Goal: Information Seeking & Learning: Learn about a topic

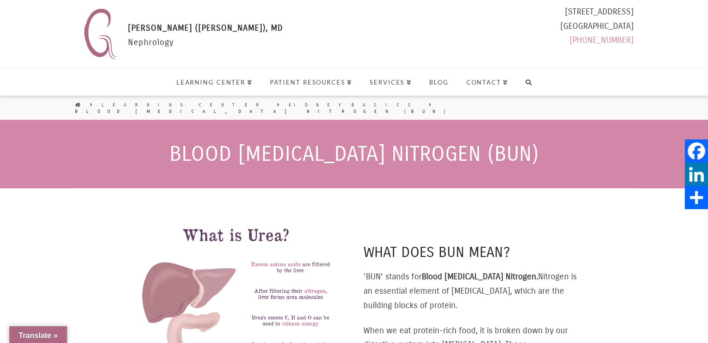
select select "Widget ng Pagsasalin ng Wika"
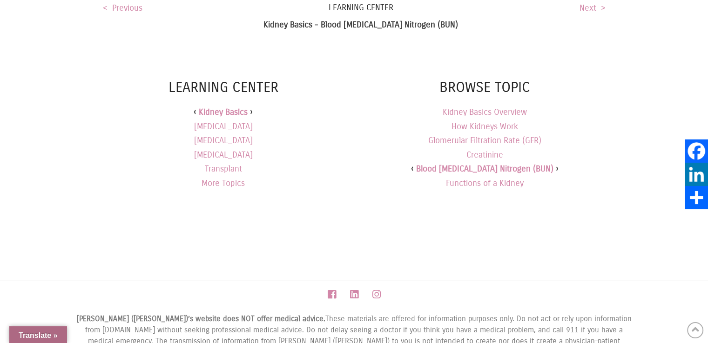
scroll to position [1042, 0]
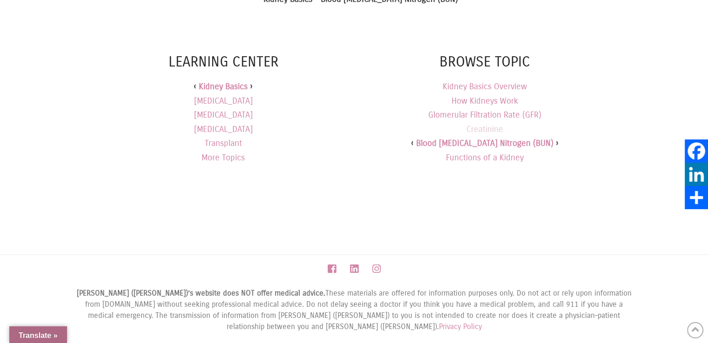
click at [489, 124] on link "Creatinine" at bounding box center [484, 129] width 37 height 10
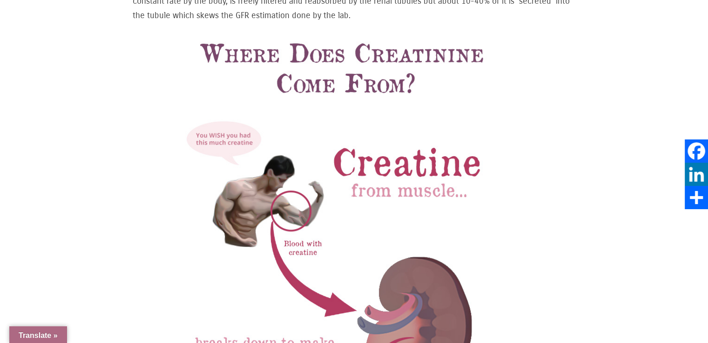
scroll to position [233, 0]
select select "Widget ng Pagsasalin ng Wika"
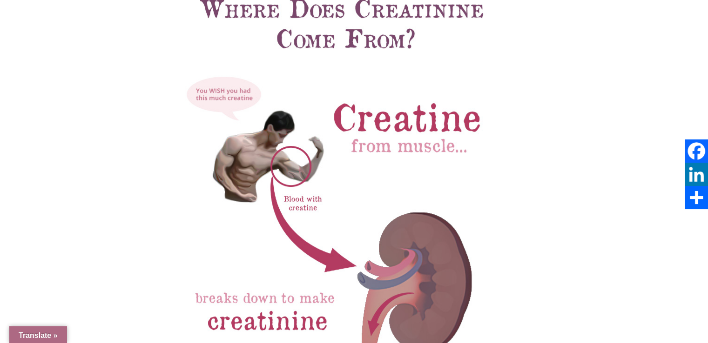
scroll to position [279, 0]
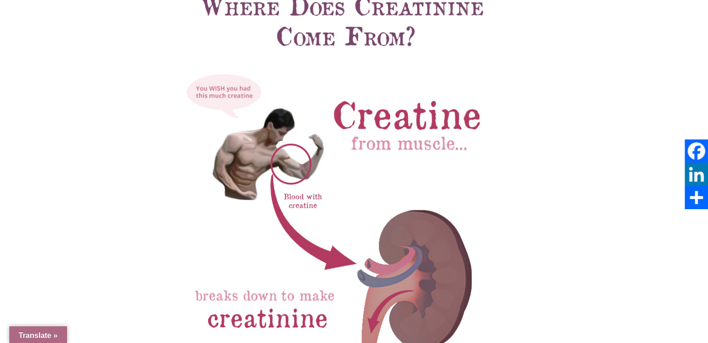
click at [295, 174] on img at bounding box center [342, 345] width 419 height 738
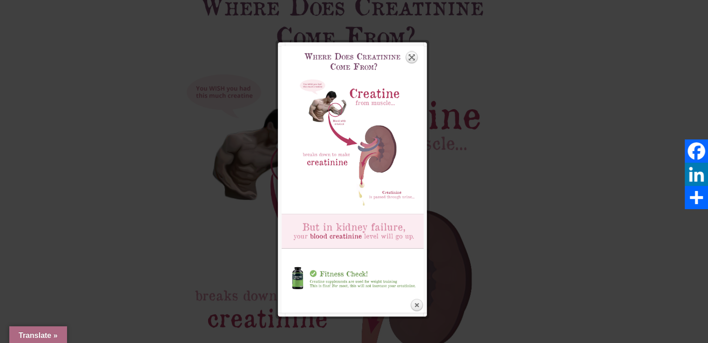
click at [412, 59] on link "Expand" at bounding box center [411, 57] width 13 height 13
